Goal: Find specific page/section: Find specific page/section

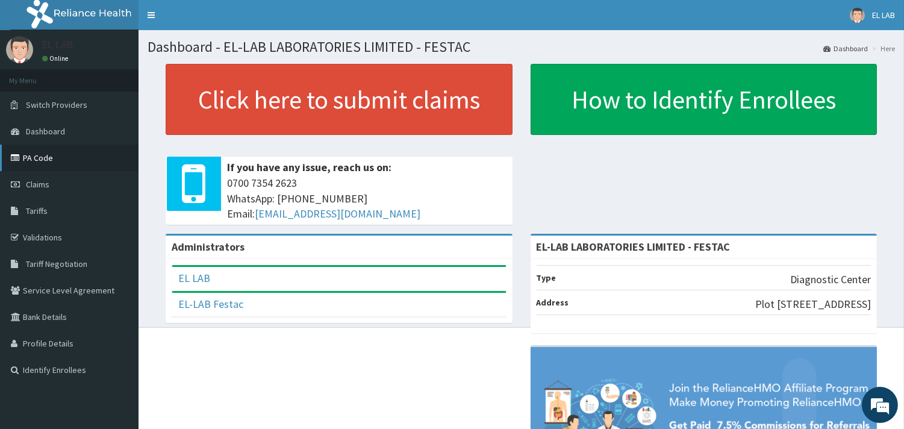
click at [61, 161] on link "PA Code" at bounding box center [69, 158] width 139 height 27
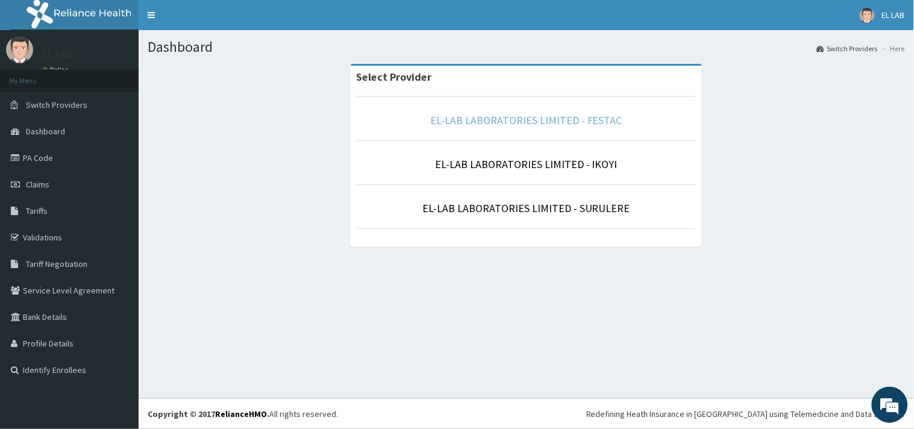
click at [504, 127] on link "EL-LAB LABORATORIES LIMITED - FESTAC" at bounding box center [526, 120] width 192 height 14
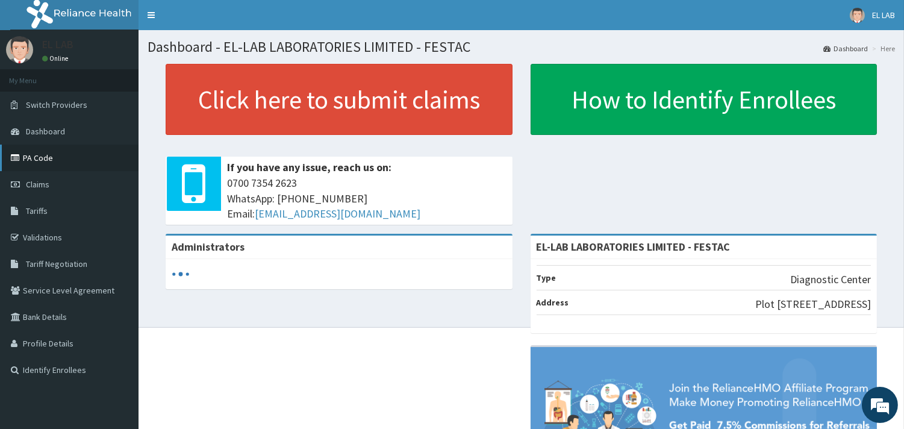
click at [36, 158] on link "PA Code" at bounding box center [69, 158] width 139 height 27
